Goal: Information Seeking & Learning: Understand process/instructions

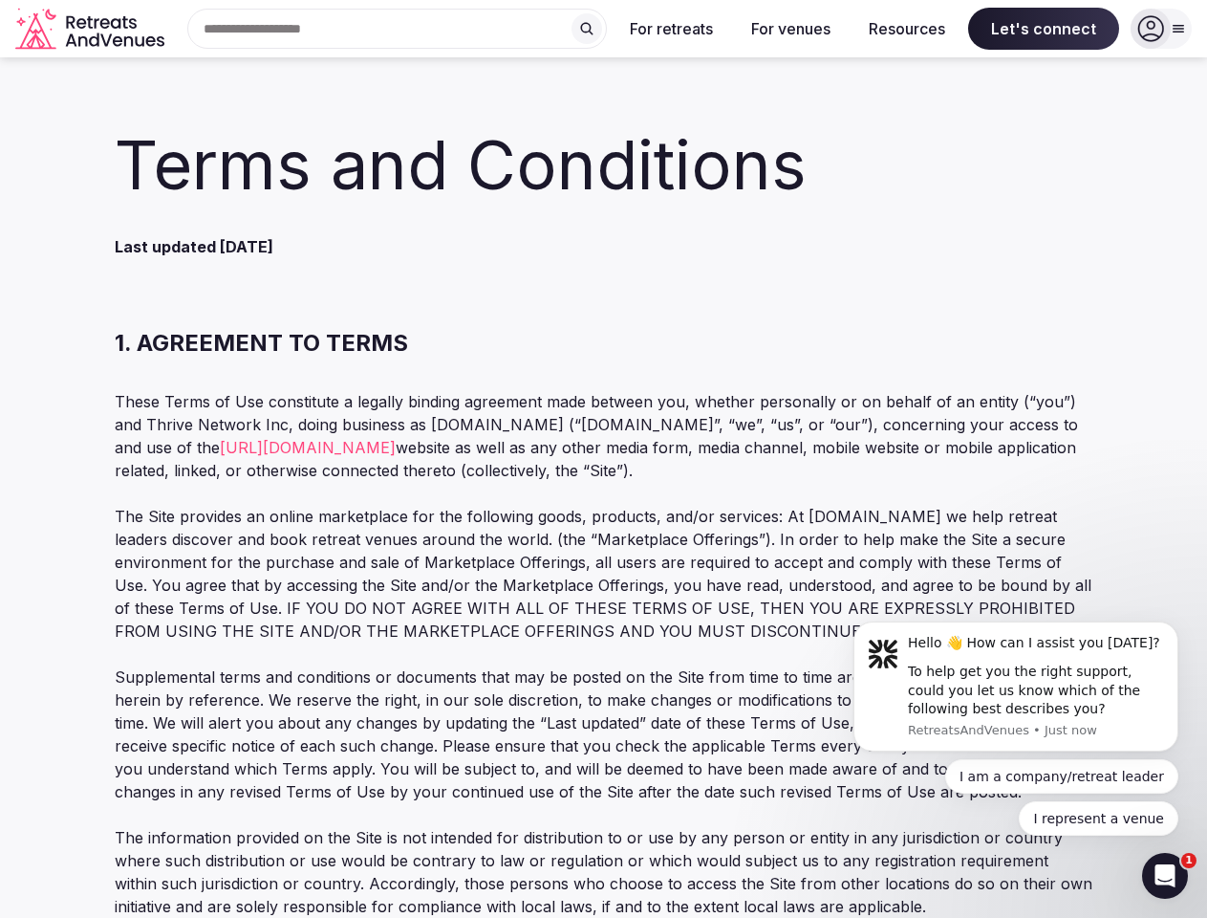
click at [603, 459] on p "These Terms of Use constitute a legally binding agreement made between you, whe…" at bounding box center [604, 436] width 979 height 92
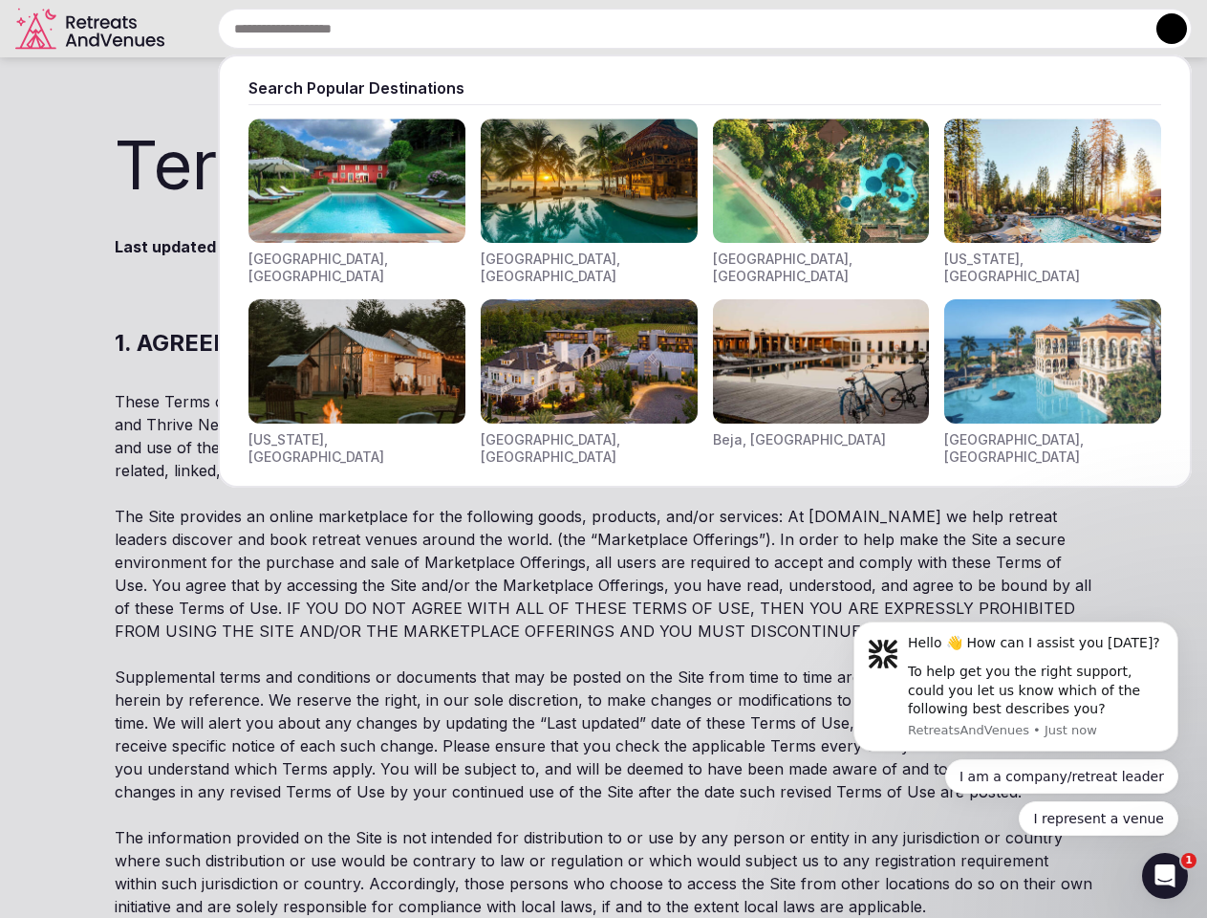
click at [398, 29] on div "Search Popular Destinations [GEOGRAPHIC_DATA], [GEOGRAPHIC_DATA] [GEOGRAPHIC_DA…" at bounding box center [682, 29] width 1020 height 40
click at [587, 29] on input "text" at bounding box center [705, 29] width 974 height 40
click at [672, 29] on input "text" at bounding box center [705, 29] width 974 height 40
click at [790, 29] on input "text" at bounding box center [705, 29] width 974 height 40
click at [907, 29] on input "text" at bounding box center [705, 29] width 974 height 40
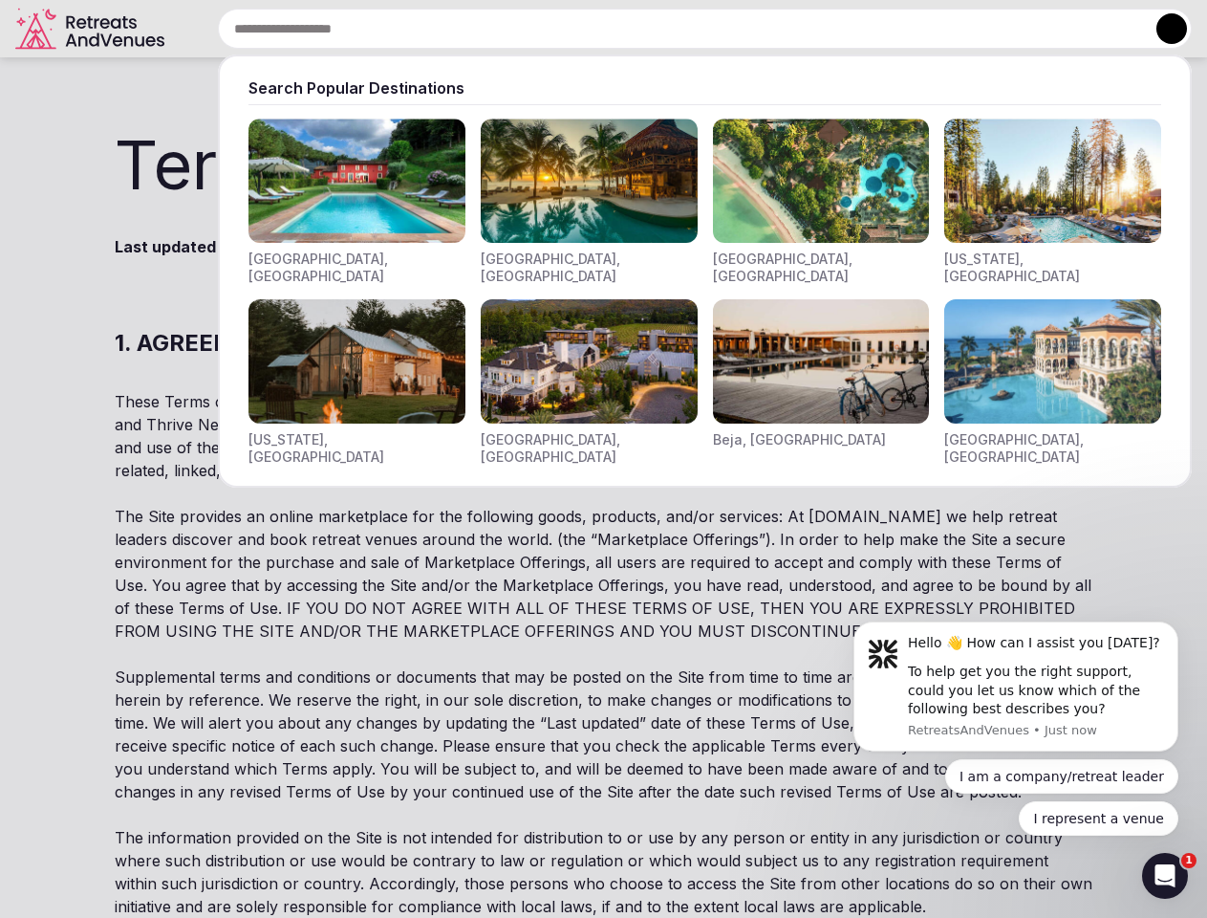
click at [1044, 29] on input "text" at bounding box center [705, 29] width 974 height 40
click at [1161, 29] on button at bounding box center [1172, 28] width 31 height 31
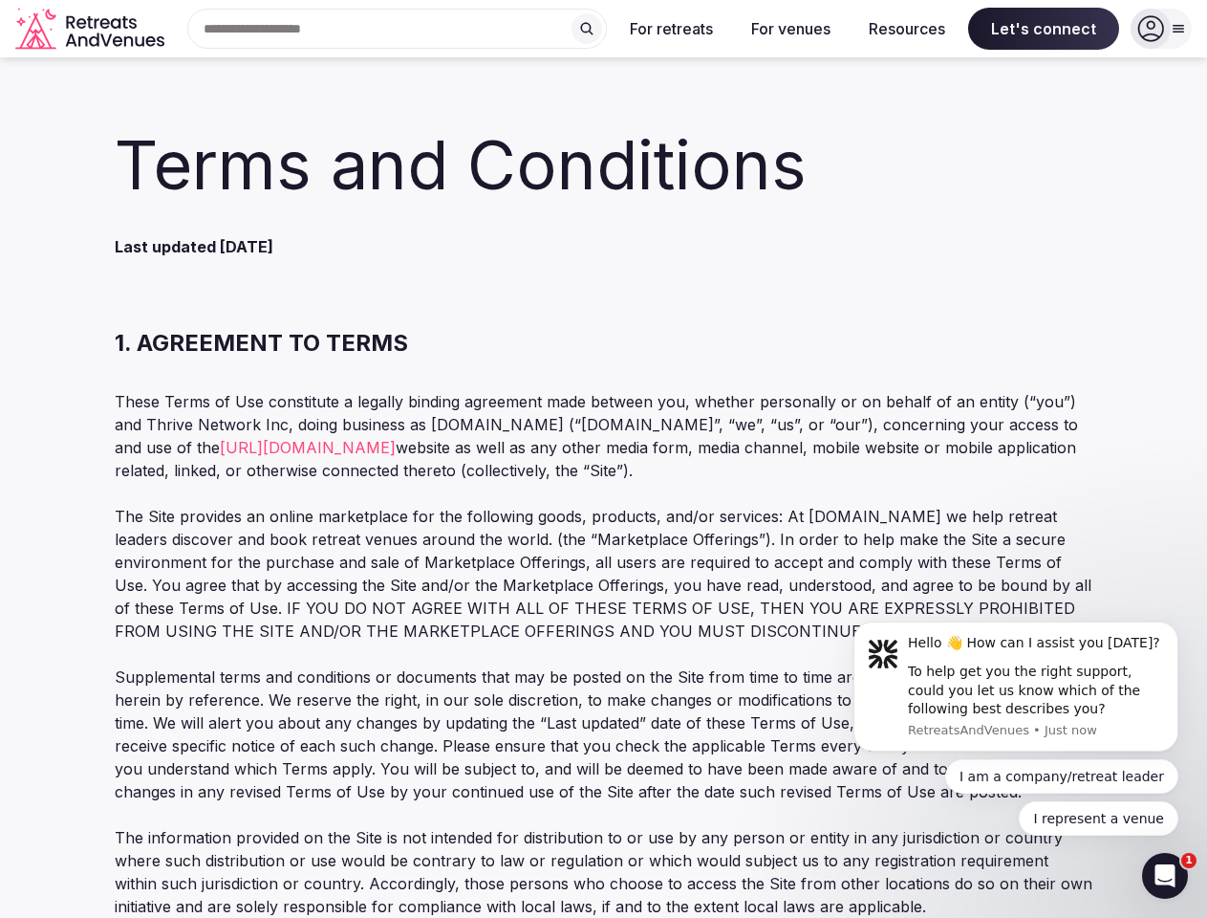
click at [1016, 686] on div "To help get you the right support, could you let us know which of the following…" at bounding box center [1036, 690] width 256 height 56
